Goal: Task Accomplishment & Management: Manage account settings

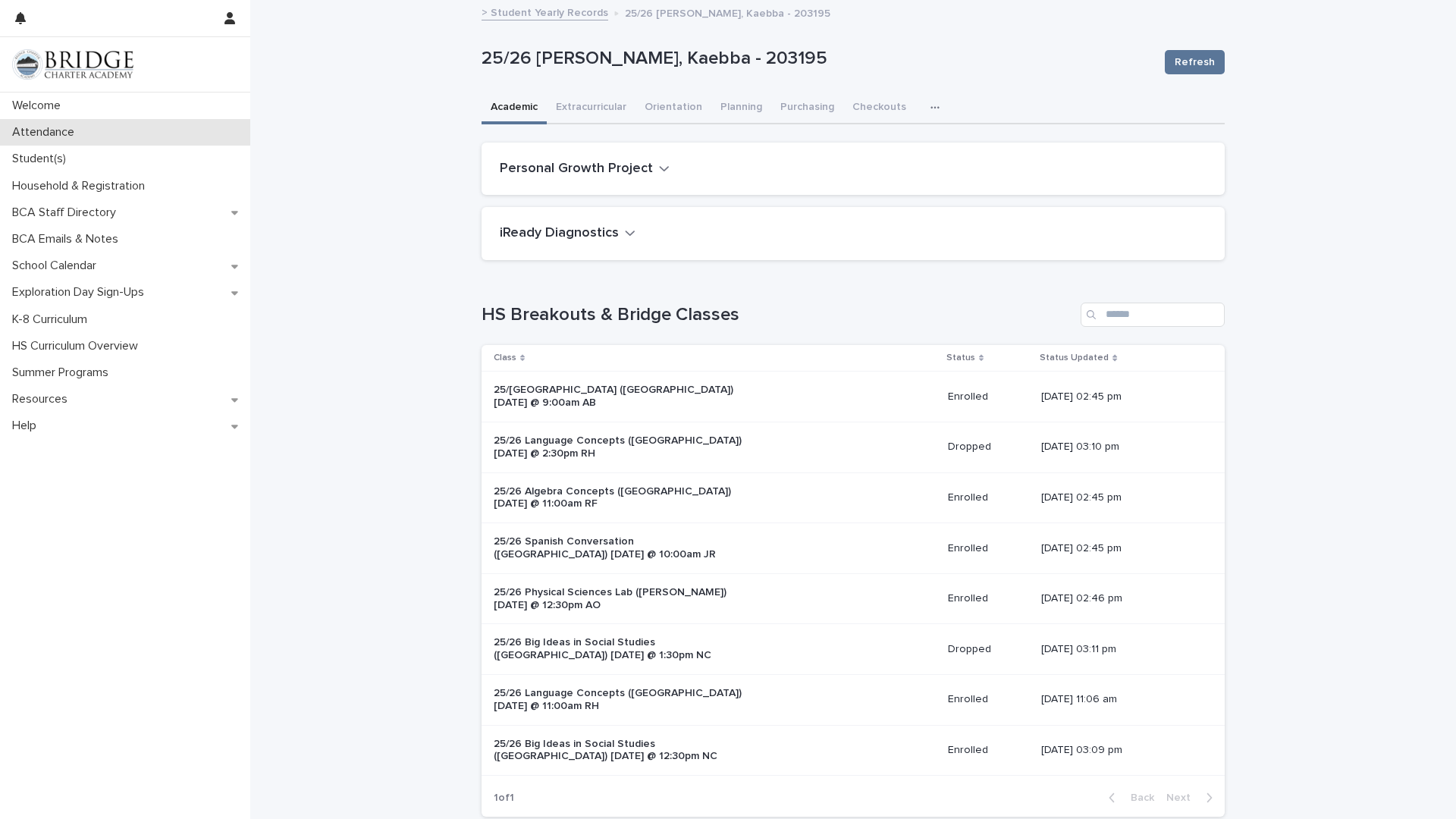
click at [45, 134] on p "Attendance" at bounding box center [46, 132] width 81 height 14
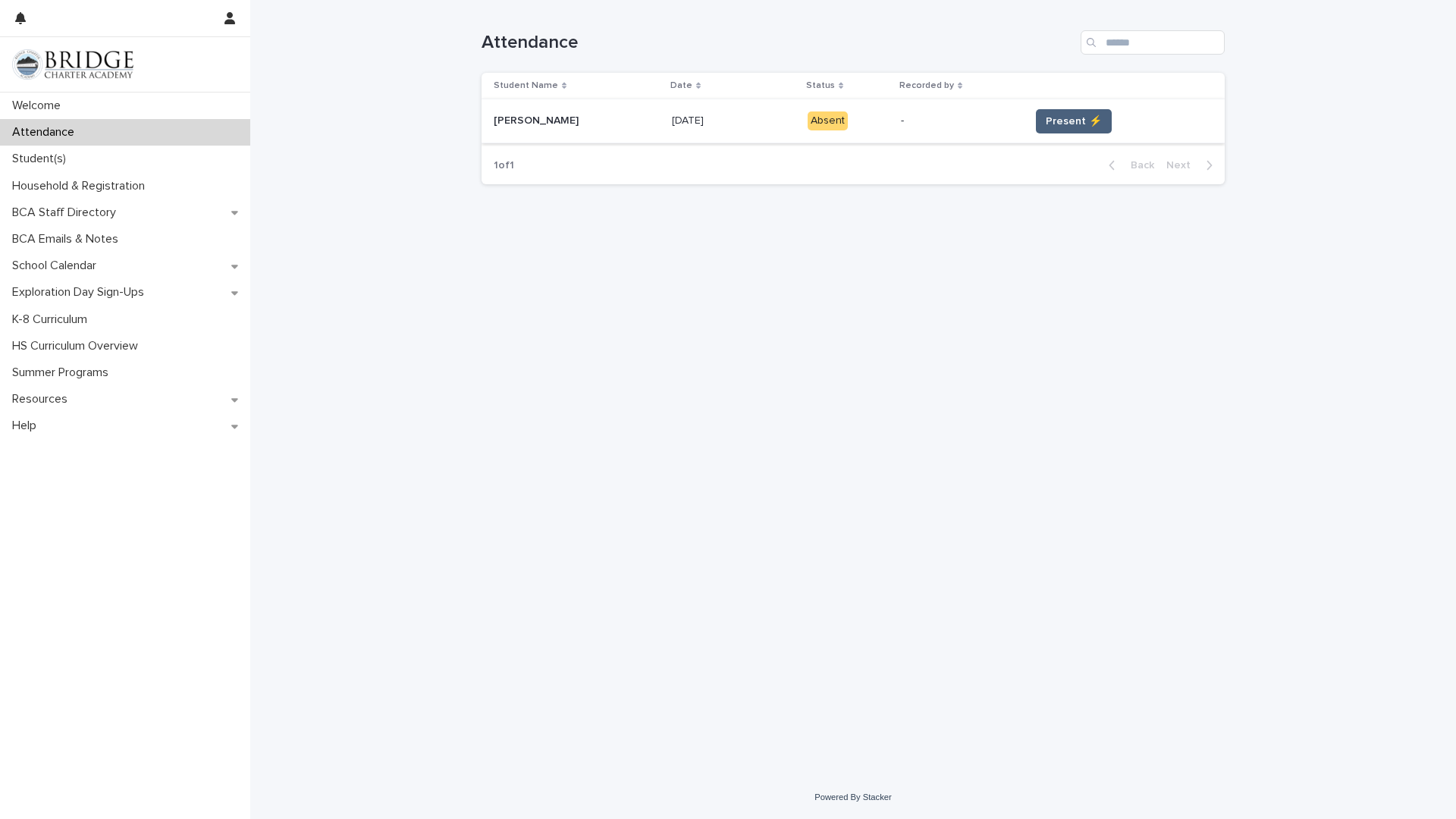
click at [1068, 115] on span "Present ⚡" at bounding box center [1074, 121] width 56 height 15
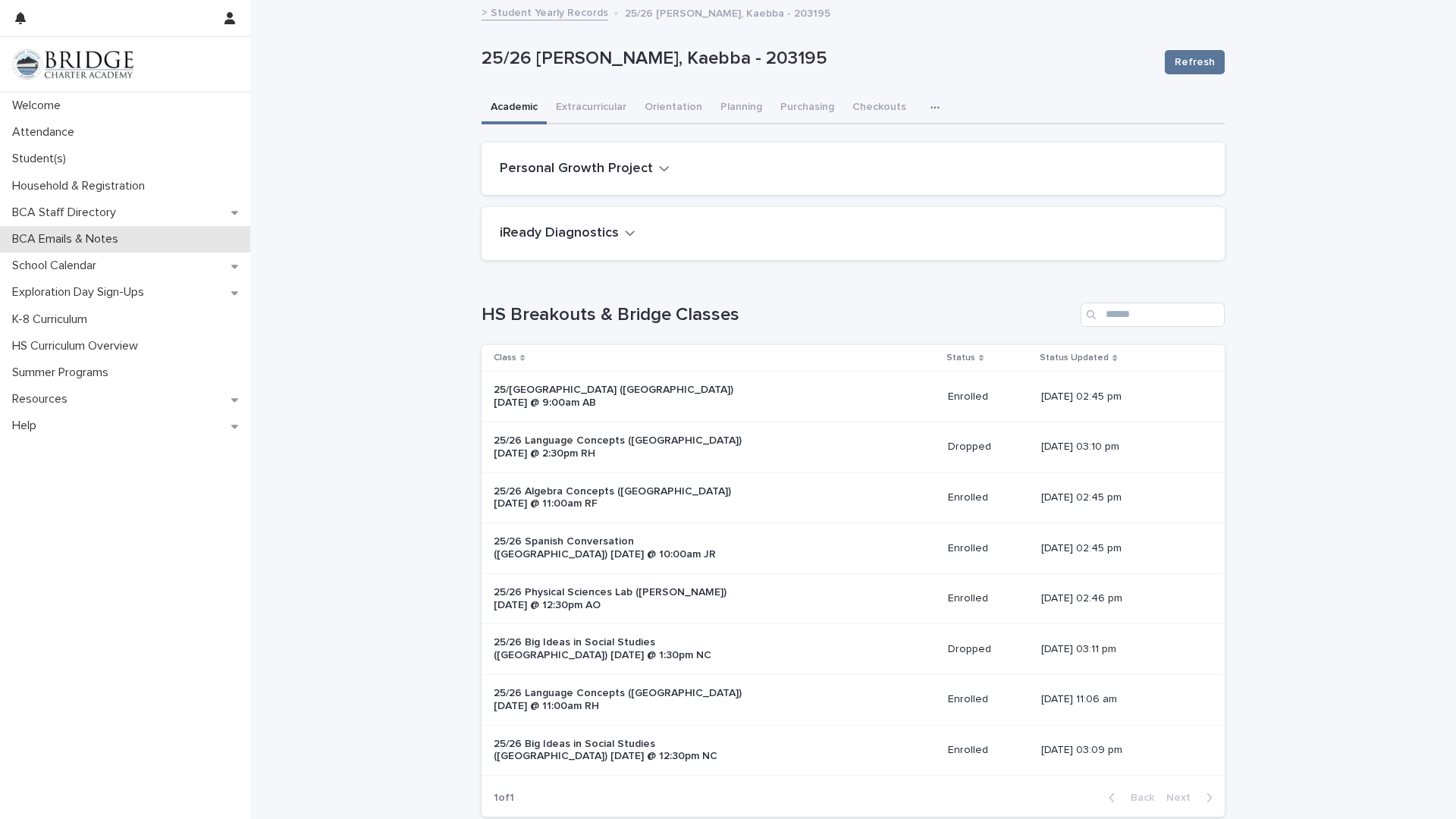
click at [112, 236] on p "BCA Emails & Notes" at bounding box center [68, 239] width 125 height 14
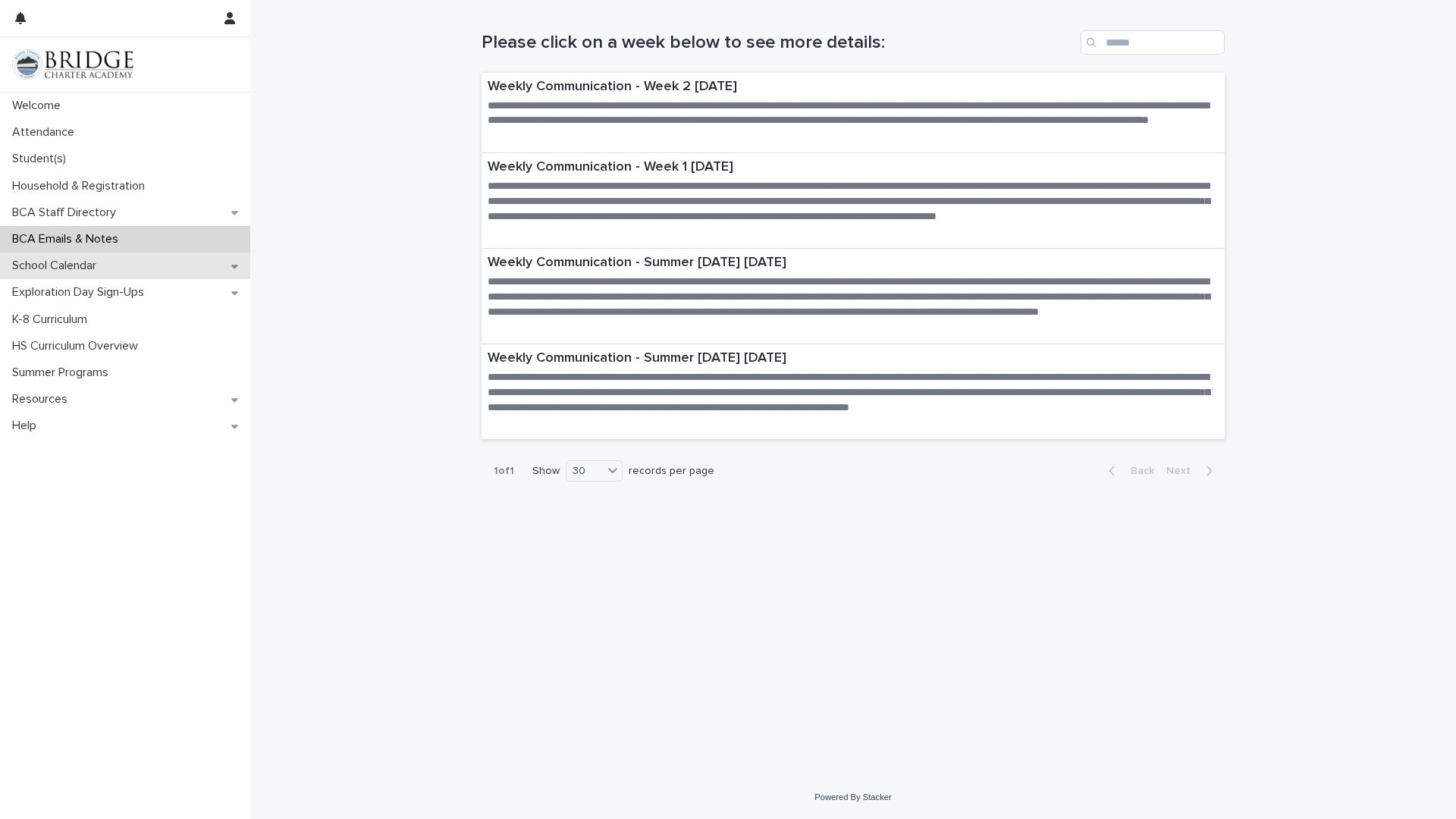
click at [48, 275] on div "School Calendar" at bounding box center [125, 266] width 251 height 27
